Goal: Book appointment/travel/reservation

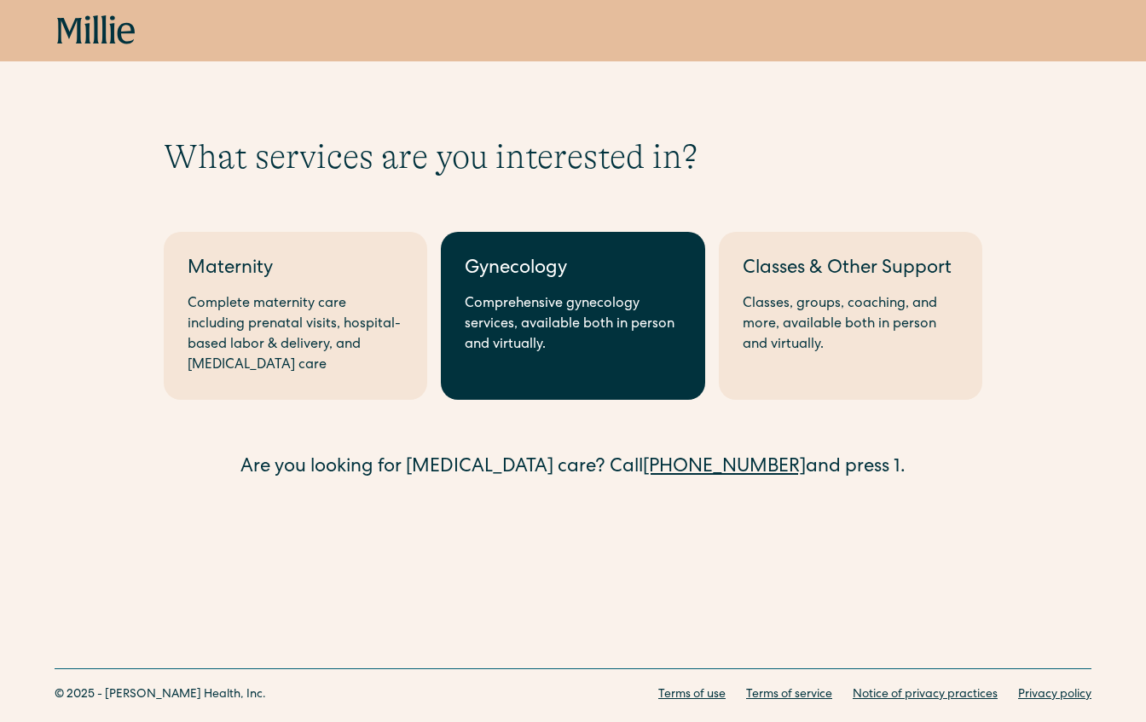
click at [515, 316] on div "Comprehensive gynecology services, available both in person and virtually." at bounding box center [573, 324] width 216 height 61
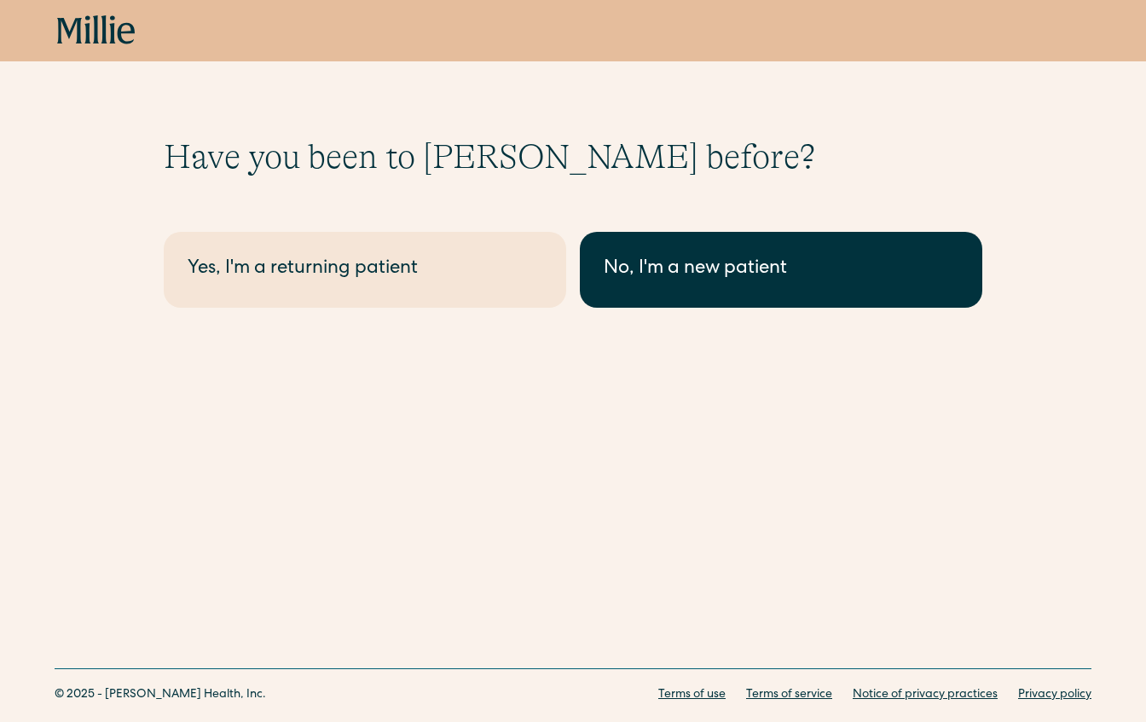
click at [661, 258] on div "No, I'm a new patient" at bounding box center [781, 270] width 355 height 28
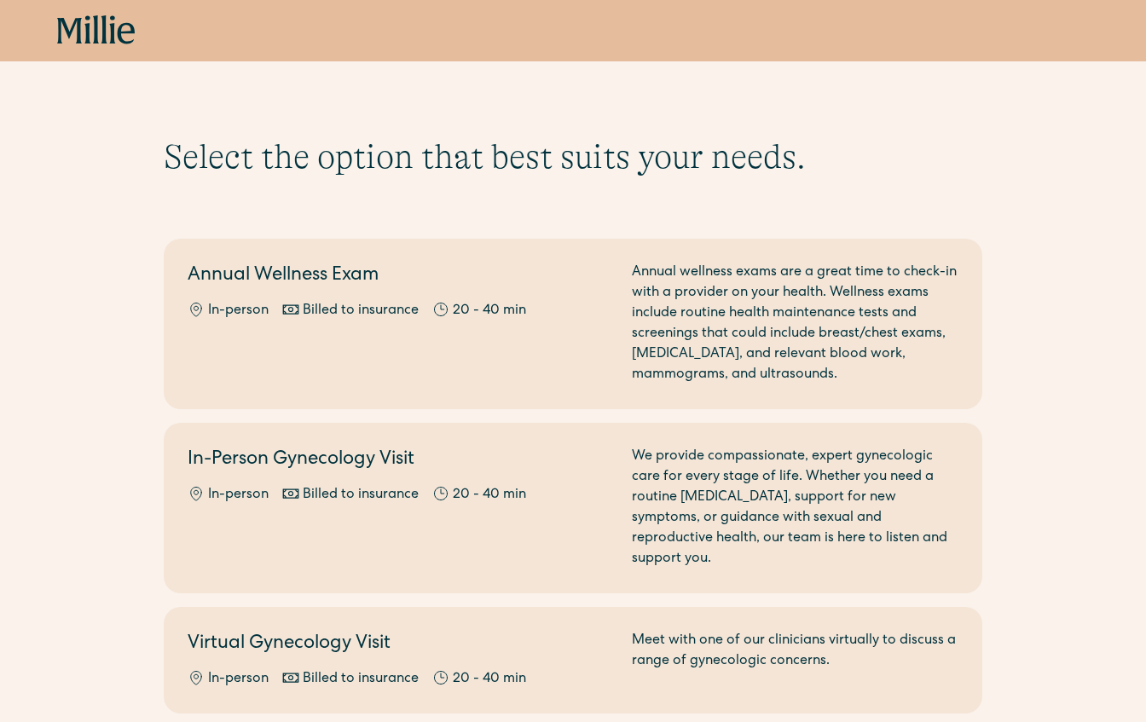
click at [50, 30] on div "Book now" at bounding box center [573, 30] width 1146 height 61
click at [78, 30] on icon at bounding box center [69, 31] width 25 height 26
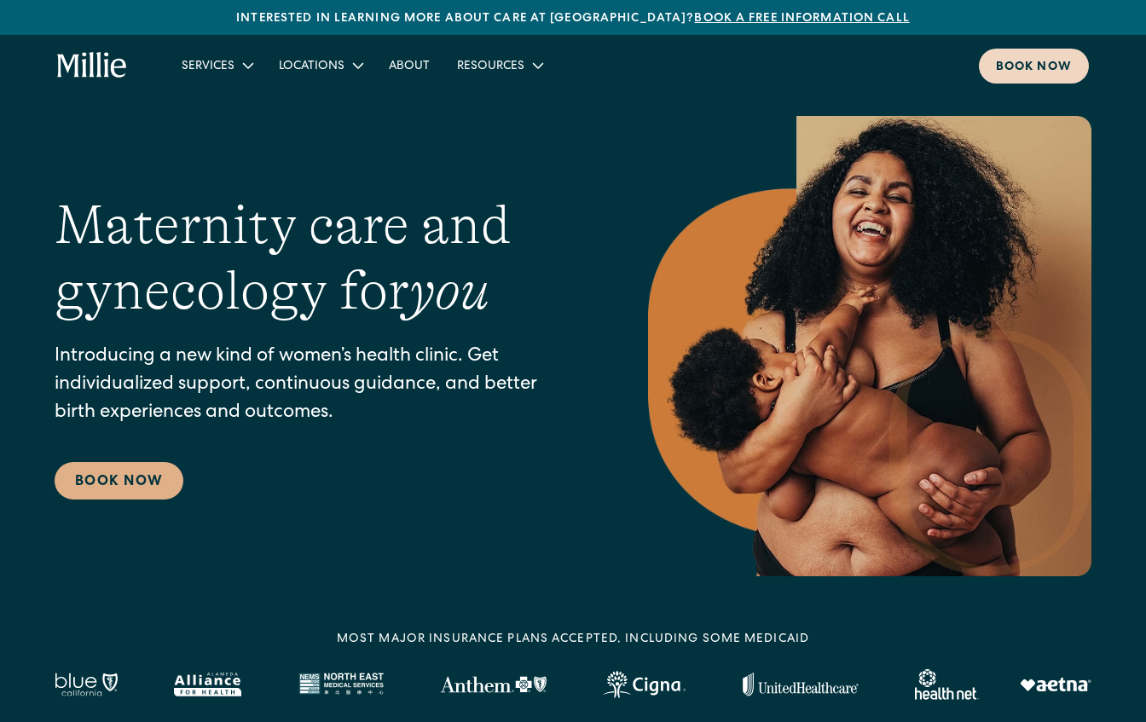
click at [1048, 77] on link "Book now" at bounding box center [1034, 66] width 110 height 35
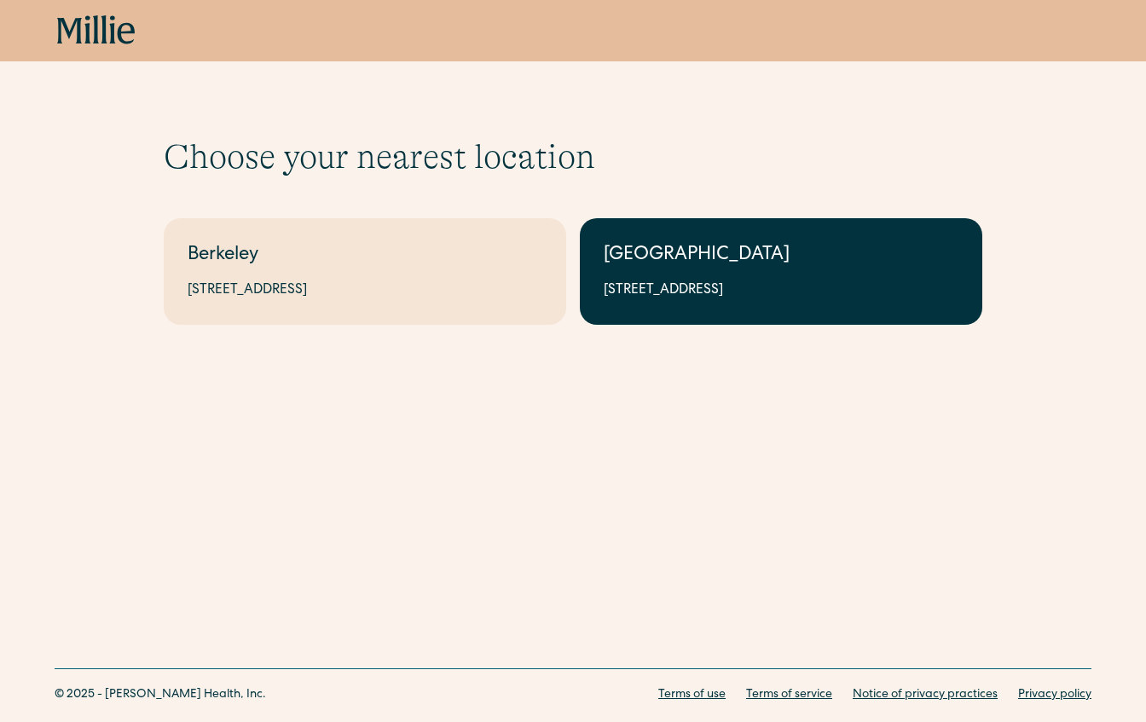
click at [727, 257] on div "[GEOGRAPHIC_DATA]" at bounding box center [781, 256] width 355 height 28
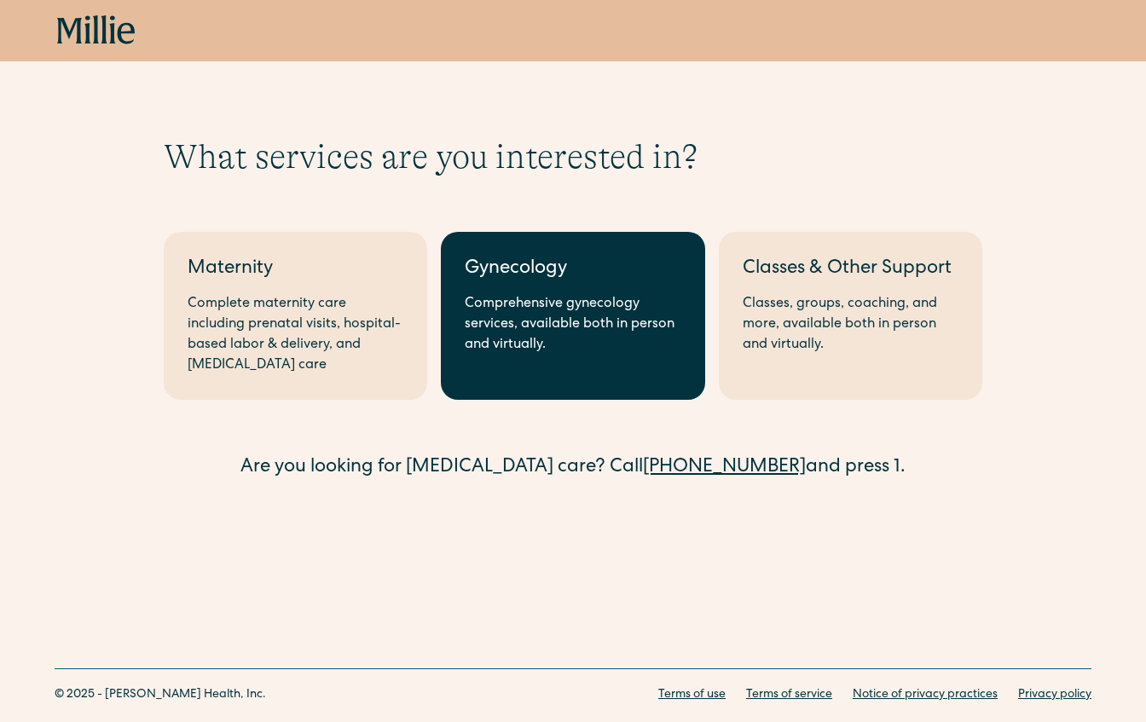
click at [525, 295] on div "Comprehensive gynecology services, available both in person and virtually." at bounding box center [573, 324] width 216 height 61
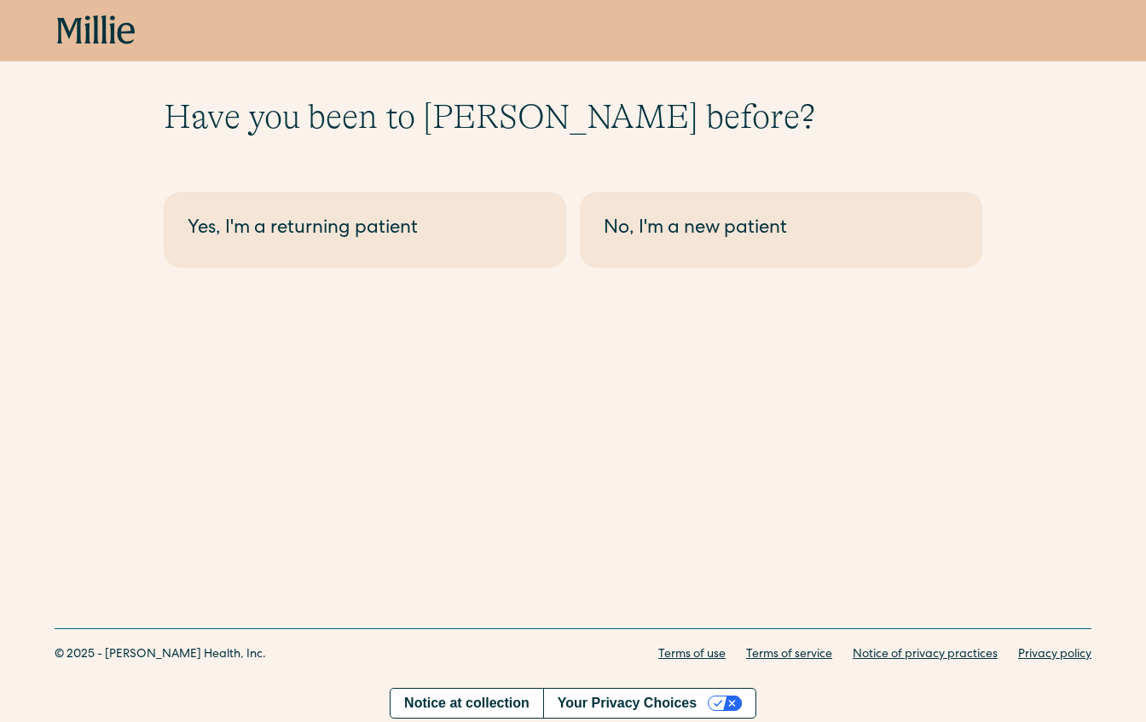
scroll to position [43, 0]
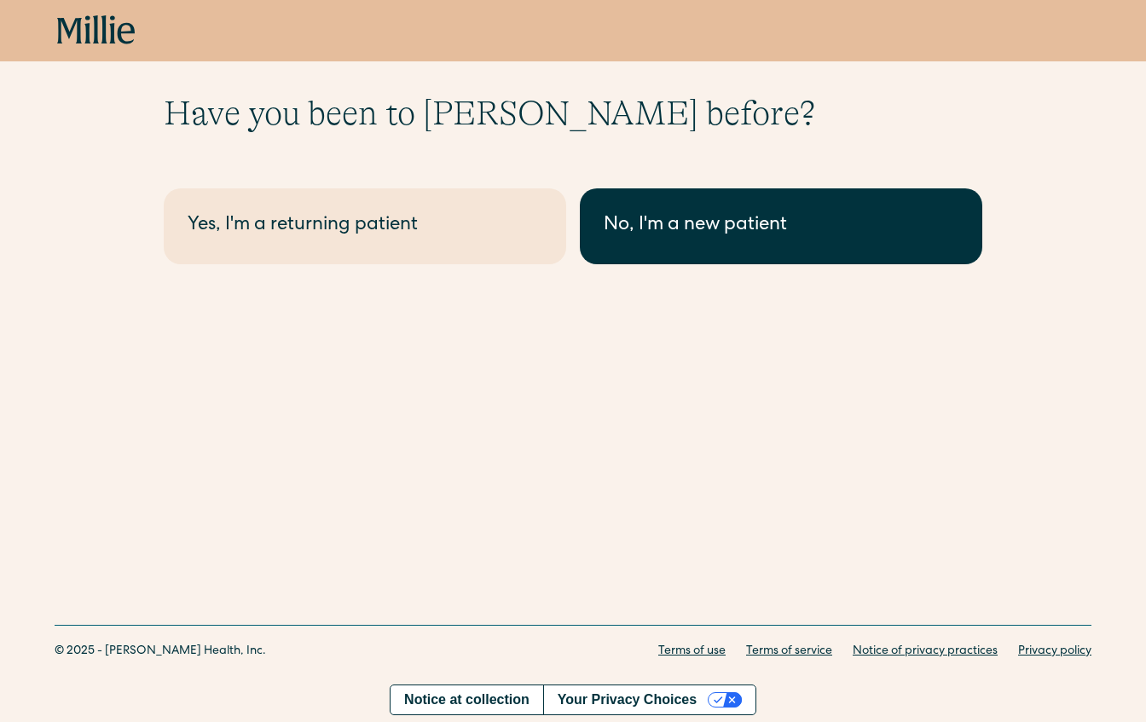
click at [765, 238] on div "No, I'm a new patient" at bounding box center [781, 226] width 355 height 28
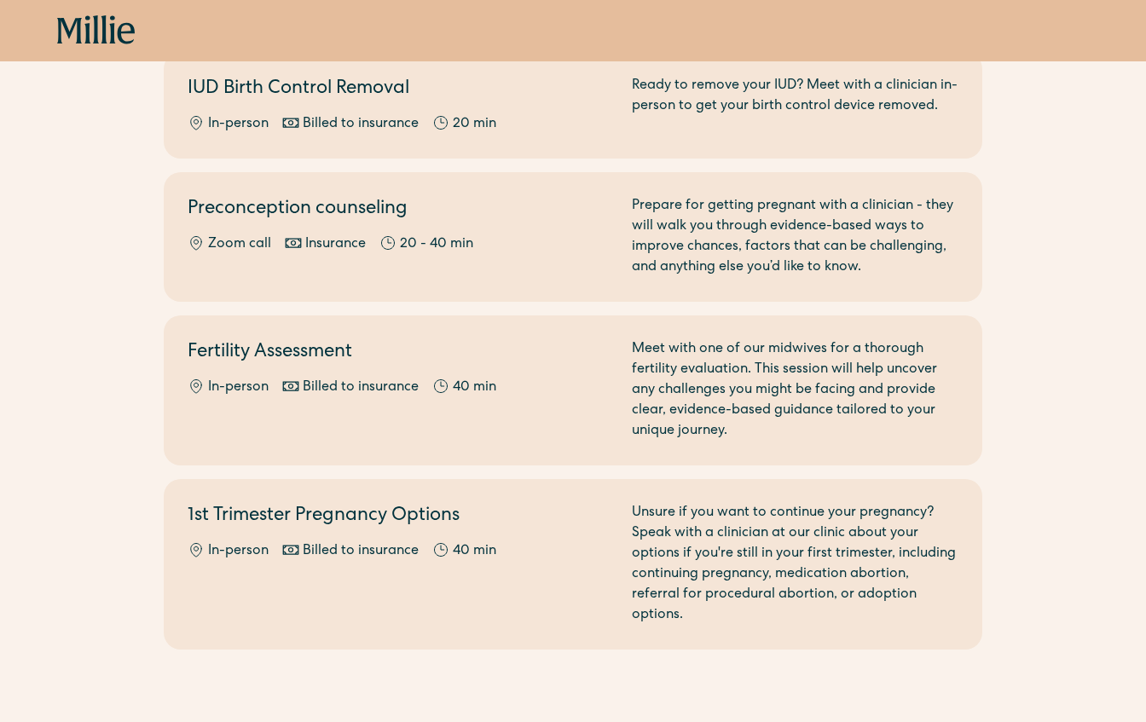
scroll to position [1184, 0]
